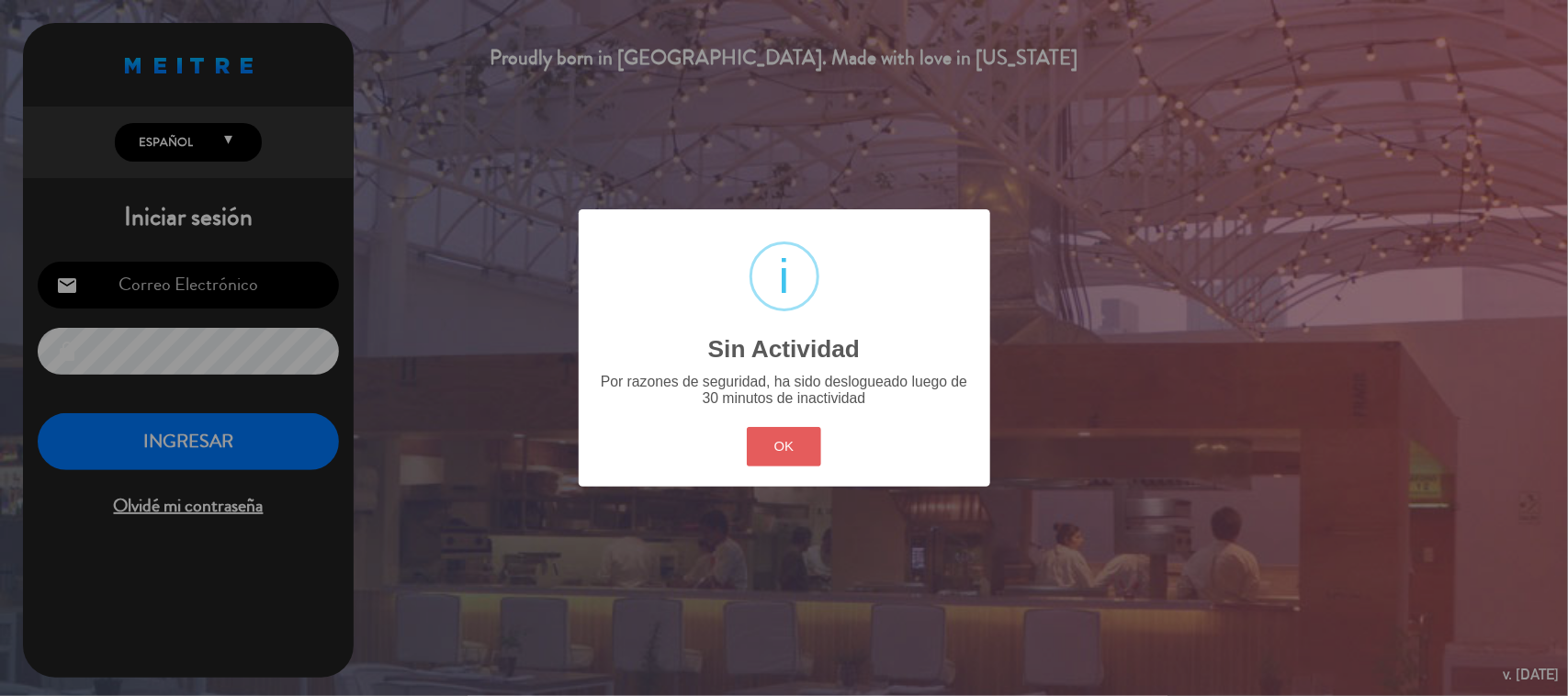
type input "[EMAIL_ADDRESS][DOMAIN_NAME]"
click at [799, 441] on button "OK" at bounding box center [784, 446] width 75 height 39
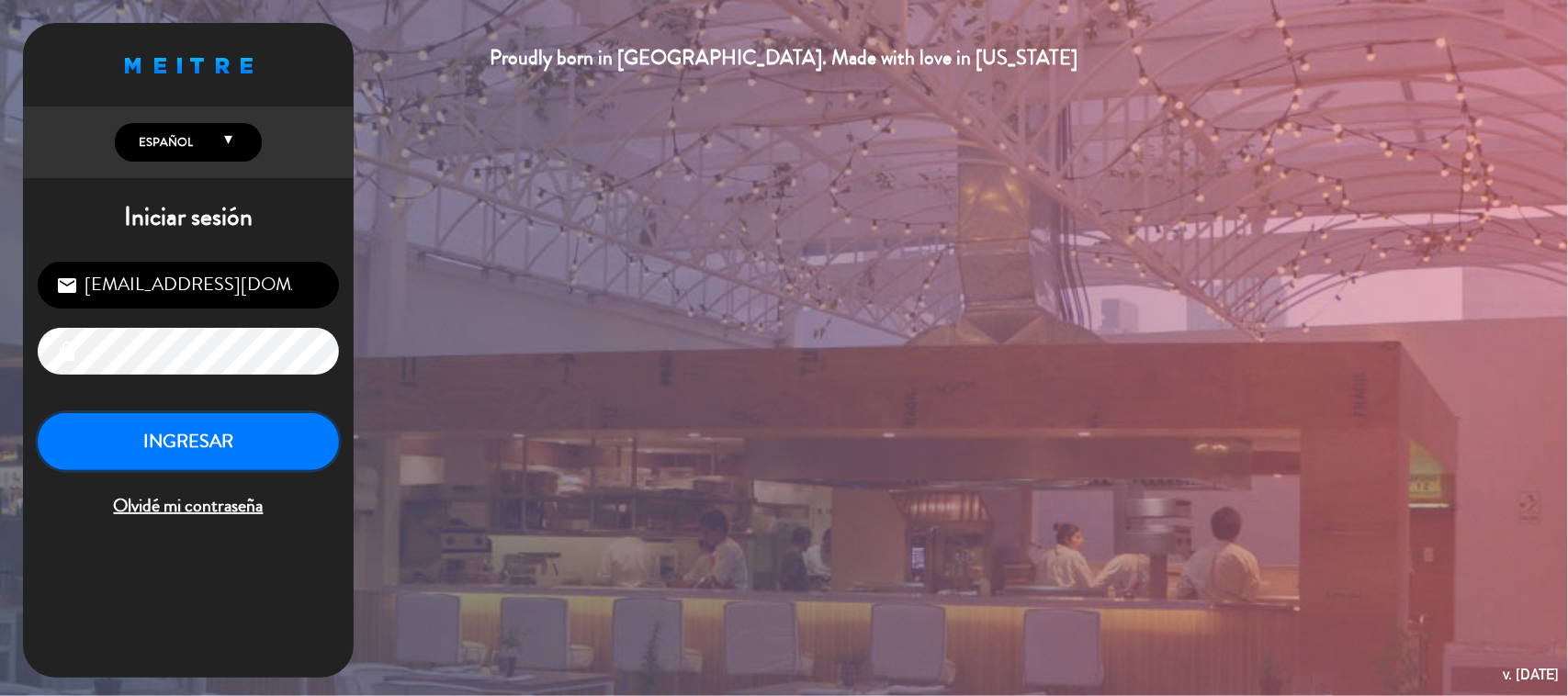
click at [212, 453] on button "INGRESAR" at bounding box center [188, 442] width 301 height 58
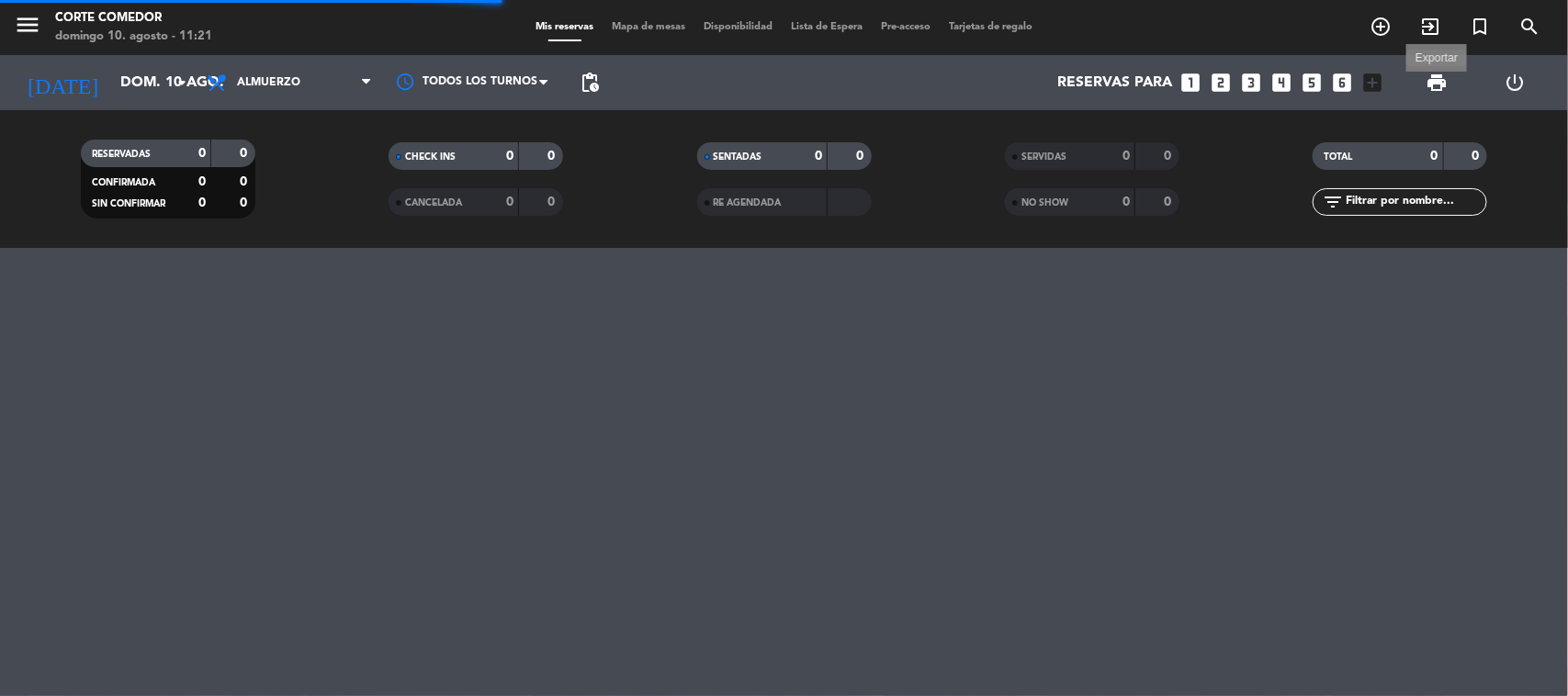
click at [1438, 80] on span "print" at bounding box center [1437, 83] width 22 height 22
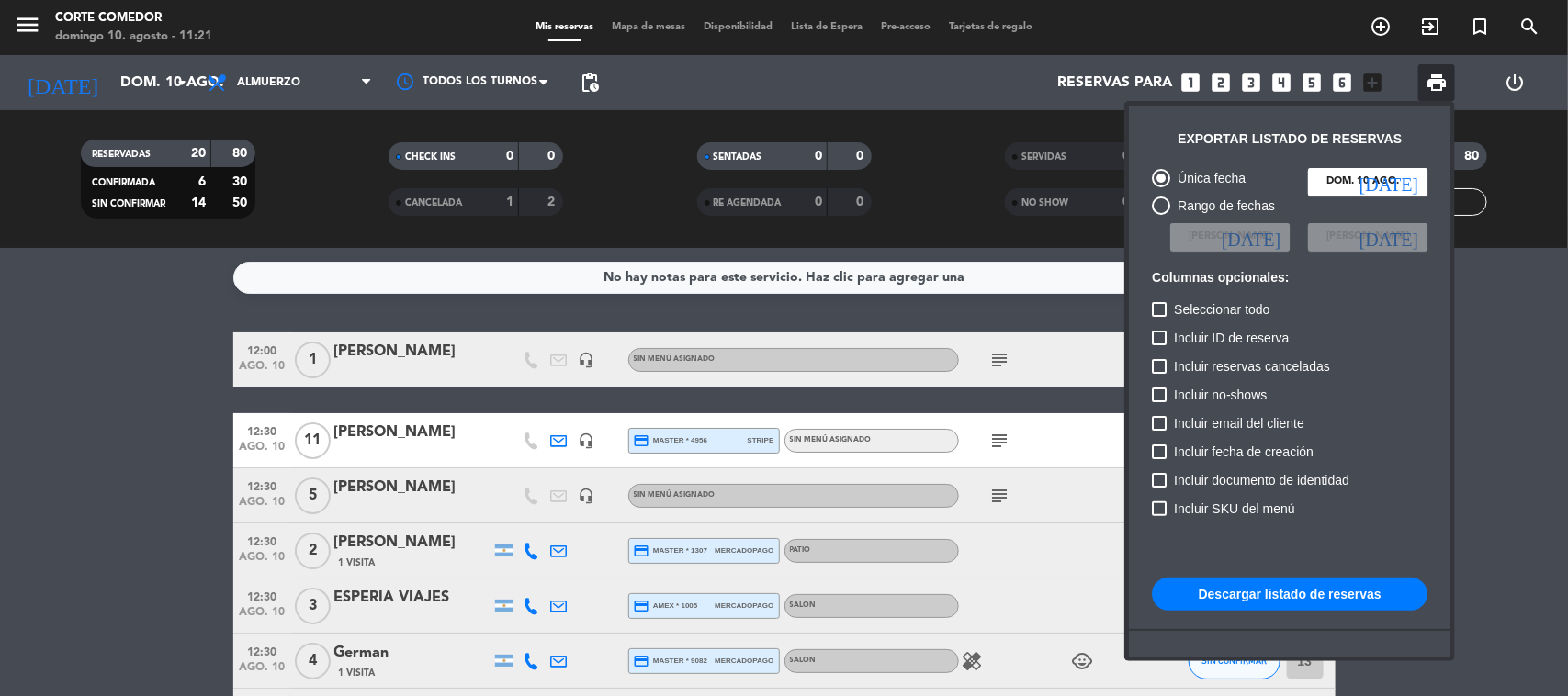
click at [1286, 602] on button "Descargar listado de reservas" at bounding box center [1289, 593] width 276 height 33
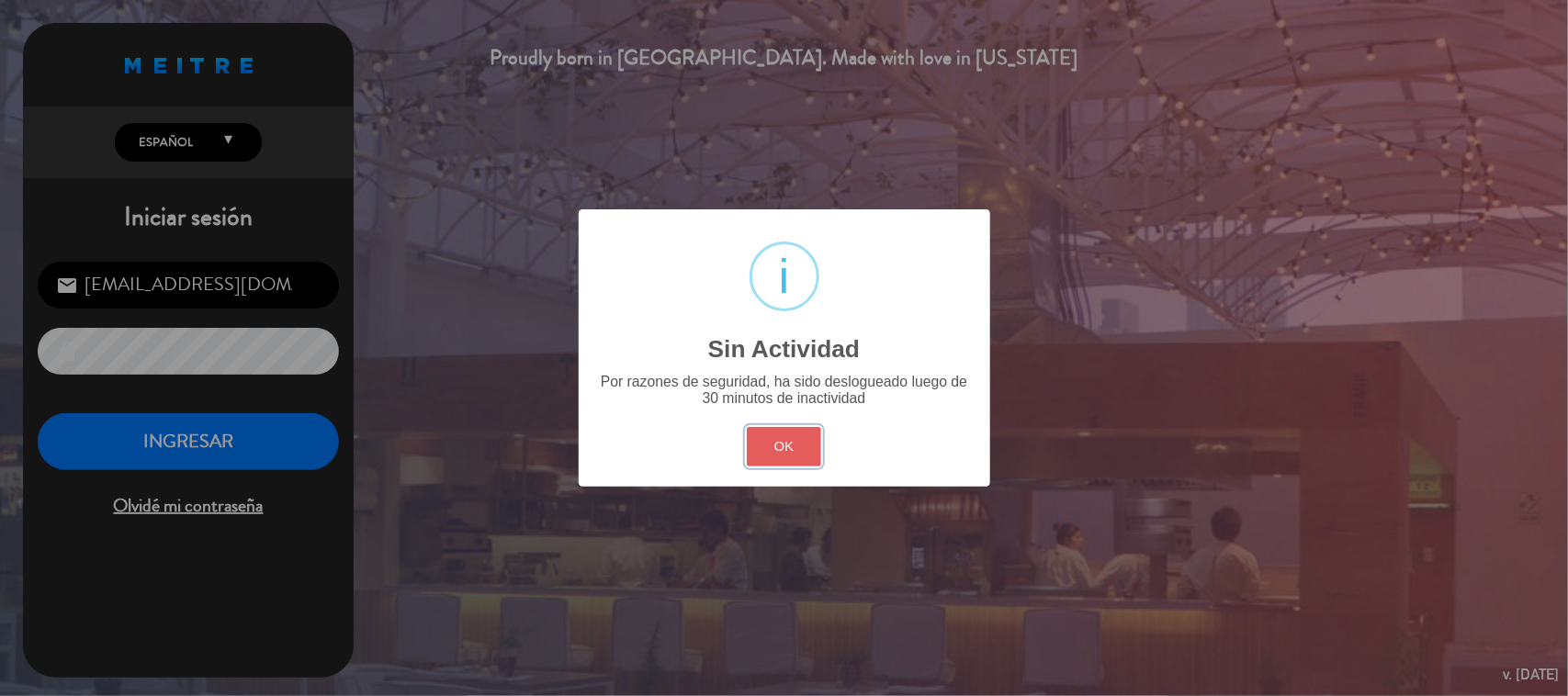
click at [769, 442] on button "OK" at bounding box center [784, 446] width 75 height 39
